Goal: Transaction & Acquisition: Purchase product/service

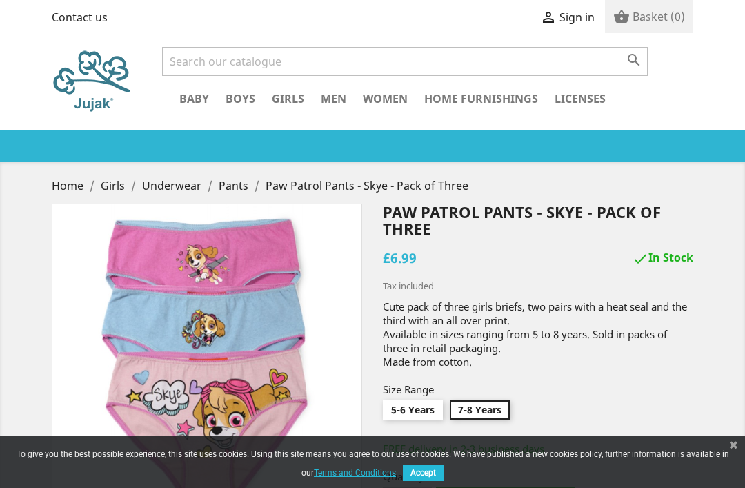
click at [432, 476] on button "Accept" at bounding box center [423, 472] width 41 height 17
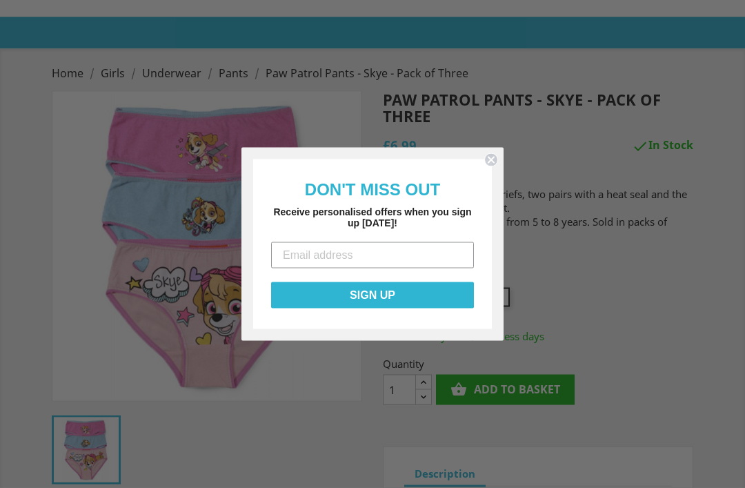
scroll to position [113, 0]
click at [495, 166] on circle "Close dialog" at bounding box center [491, 159] width 13 height 13
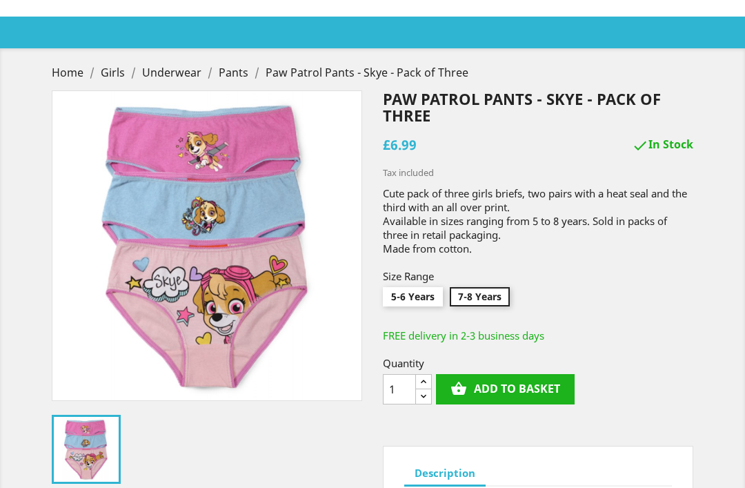
click at [400, 295] on input "5-6 Years" at bounding box center [413, 299] width 60 height 25
radio input "true"
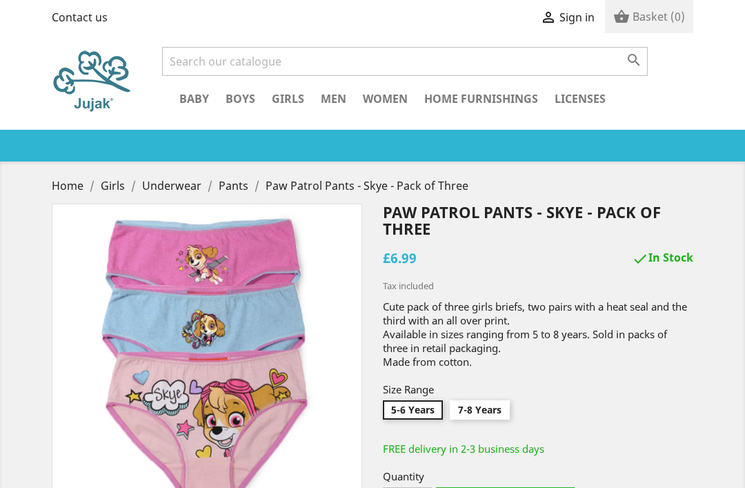
click at [235, 181] on span "Pants" at bounding box center [234, 185] width 30 height 15
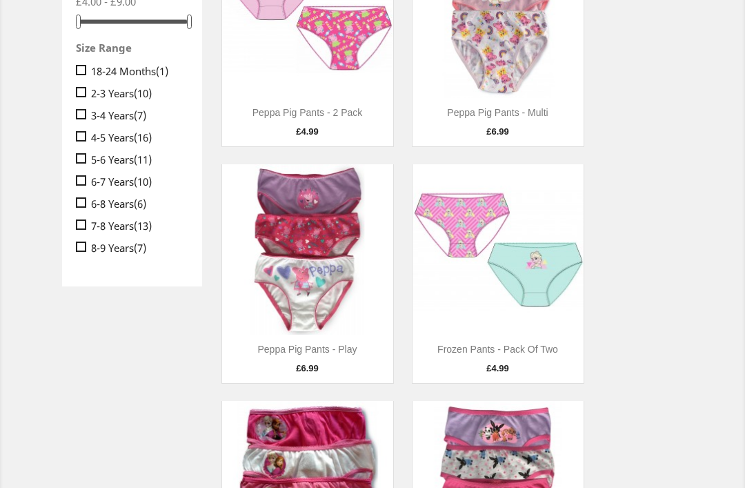
scroll to position [304, 0]
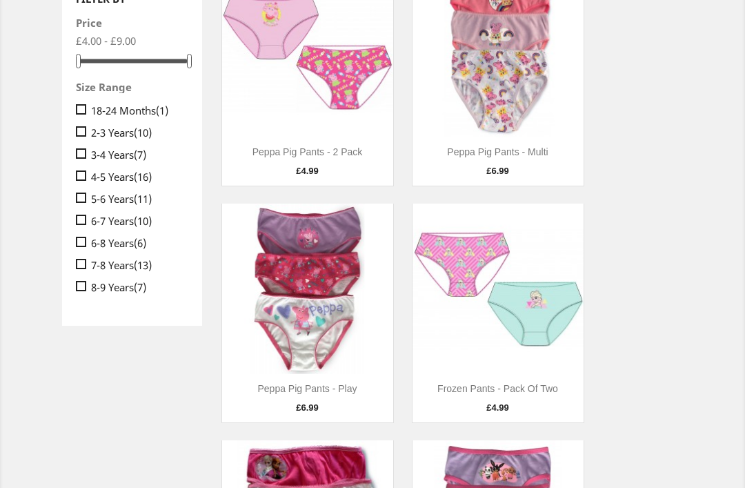
click at [77, 168] on input " 4-5 Years (16)" at bounding box center [80, 167] width 9 height 9
checkbox input "true"
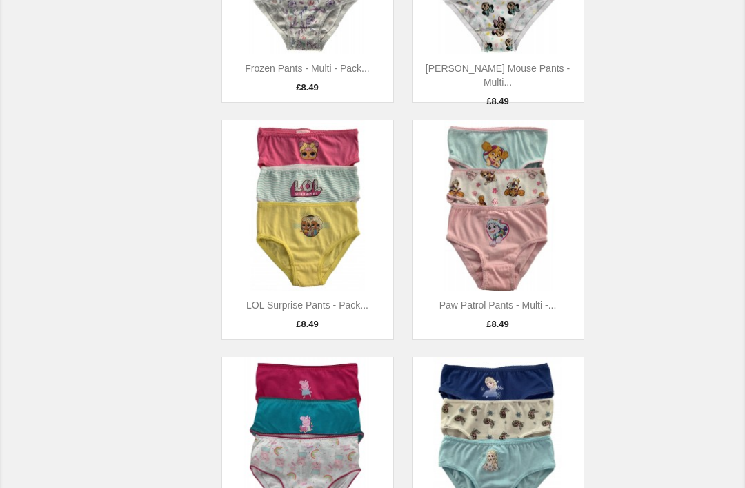
scroll to position [877, 0]
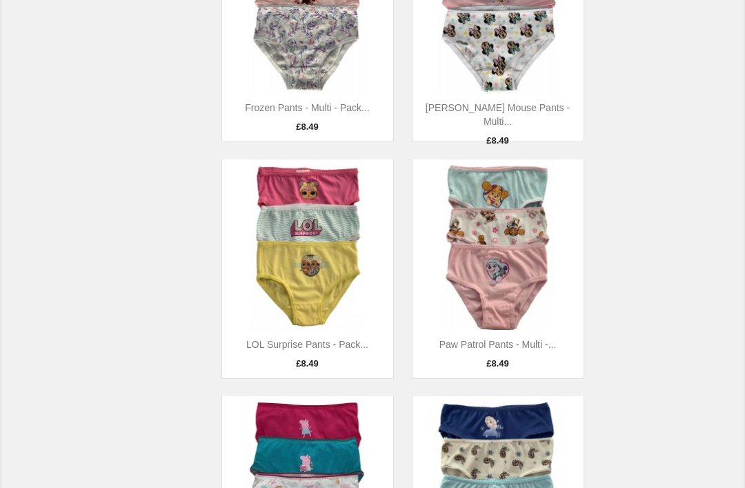
click at [500, 279] on img at bounding box center [498, 244] width 171 height 171
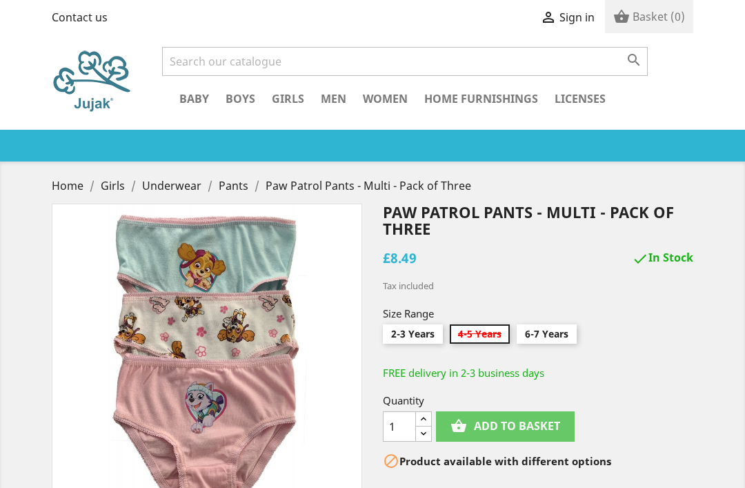
click at [484, 331] on input "4-5 Years" at bounding box center [480, 336] width 60 height 25
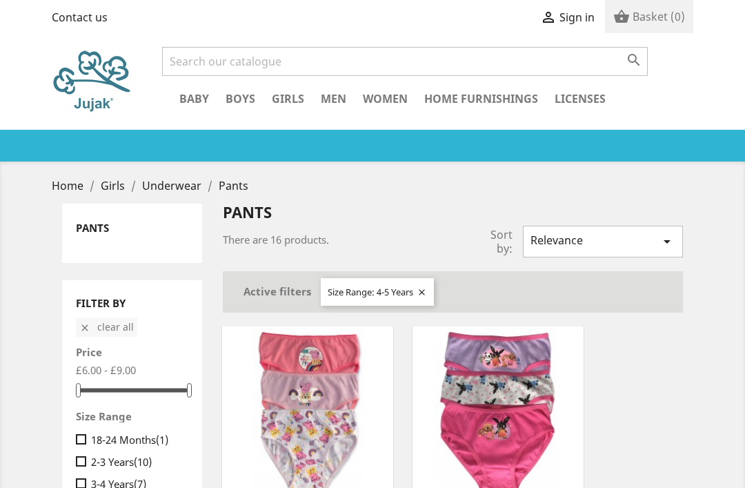
scroll to position [877, 0]
